Goal: Obtain resource: Download file/media

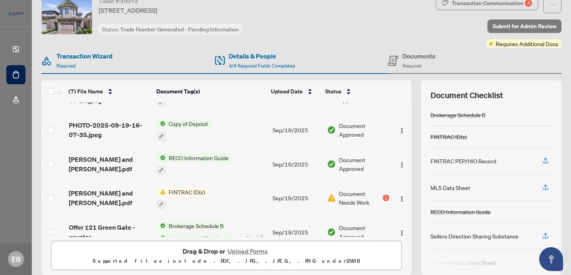
scroll to position [104, 0]
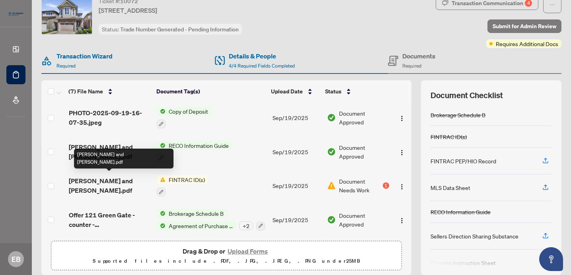
click at [102, 179] on span "[PERSON_NAME] and [PERSON_NAME].pdf" at bounding box center [110, 185] width 82 height 19
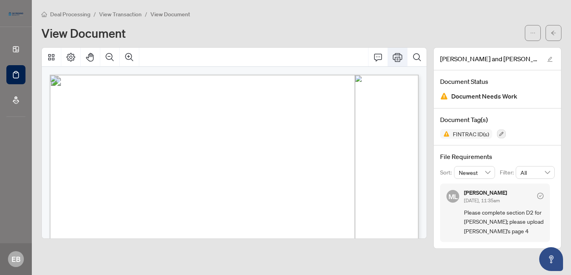
click at [399, 53] on icon "Print" at bounding box center [397, 57] width 10 height 10
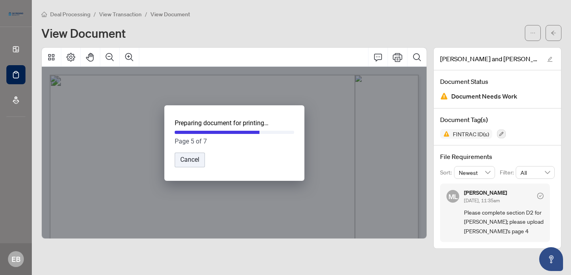
click at [196, 161] on button "Cancel" at bounding box center [190, 160] width 30 height 15
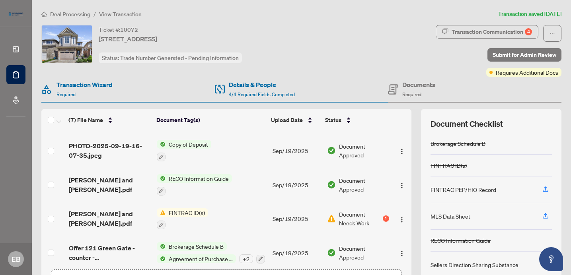
scroll to position [104, 0]
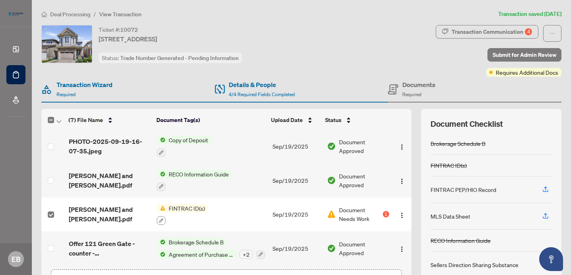
click at [163, 218] on button "button" at bounding box center [161, 220] width 9 height 9
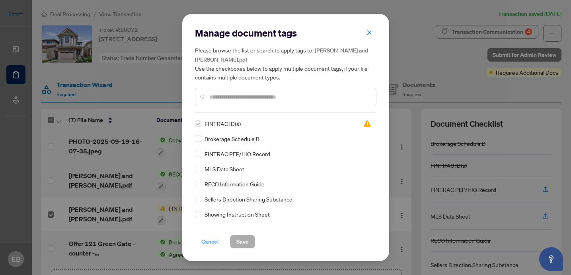
click at [206, 241] on span "Cancel" at bounding box center [209, 241] width 17 height 13
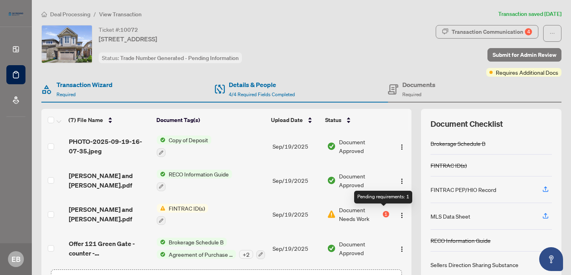
click at [384, 213] on div "1" at bounding box center [385, 214] width 6 height 6
